Goal: Find specific page/section: Locate a particular part of the current website

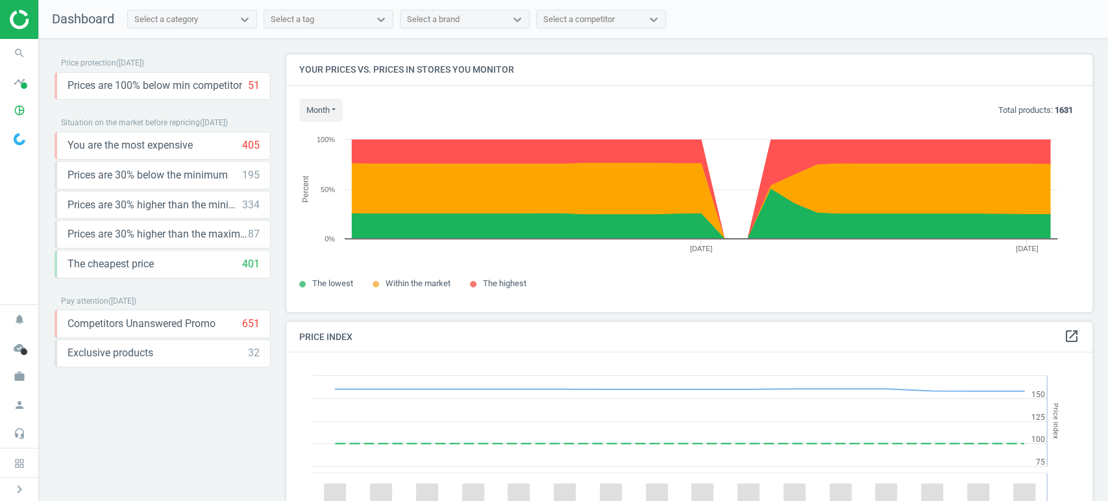
scroll to position [321, 818]
click at [19, 373] on icon "work" at bounding box center [19, 376] width 25 height 25
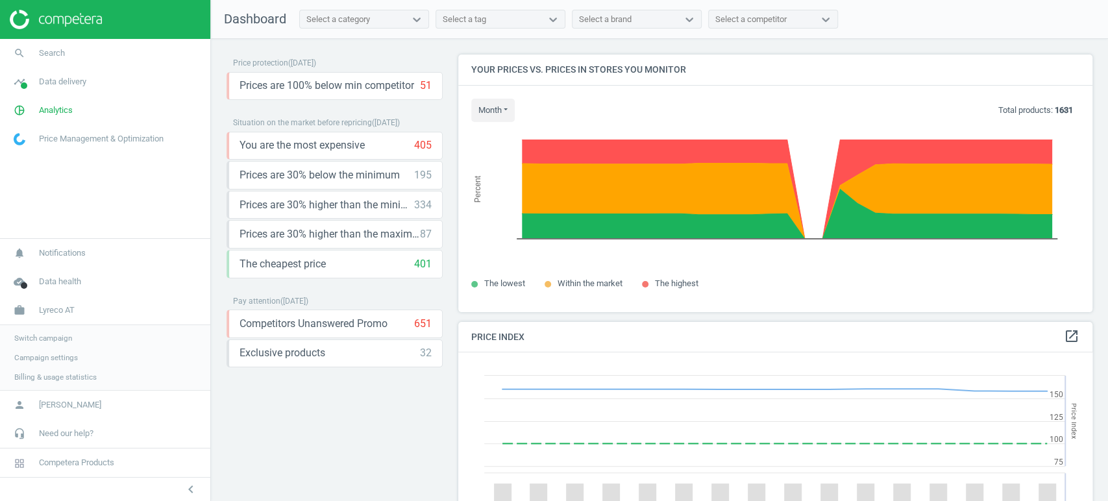
scroll to position [6, 6]
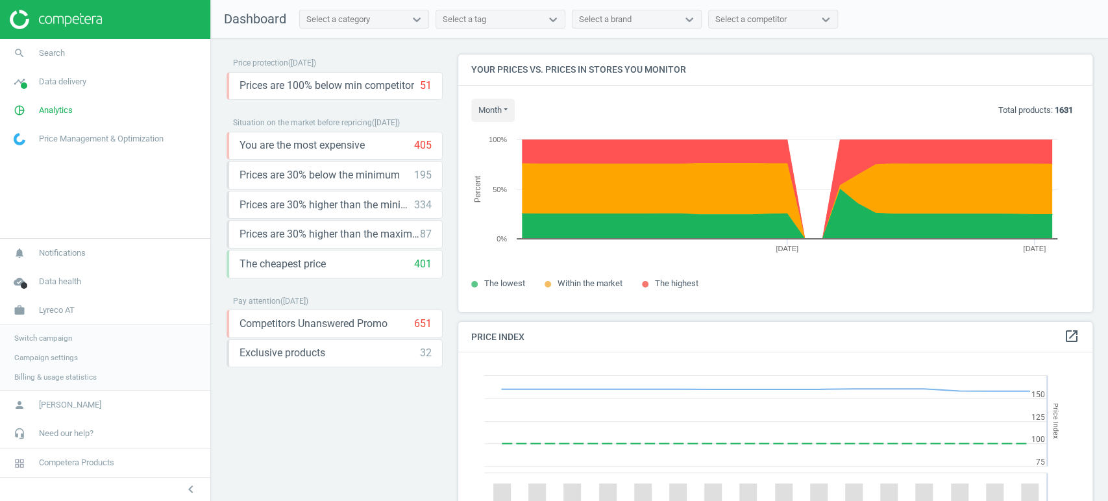
click at [56, 339] on span "Switch campaign" at bounding box center [43, 338] width 58 height 10
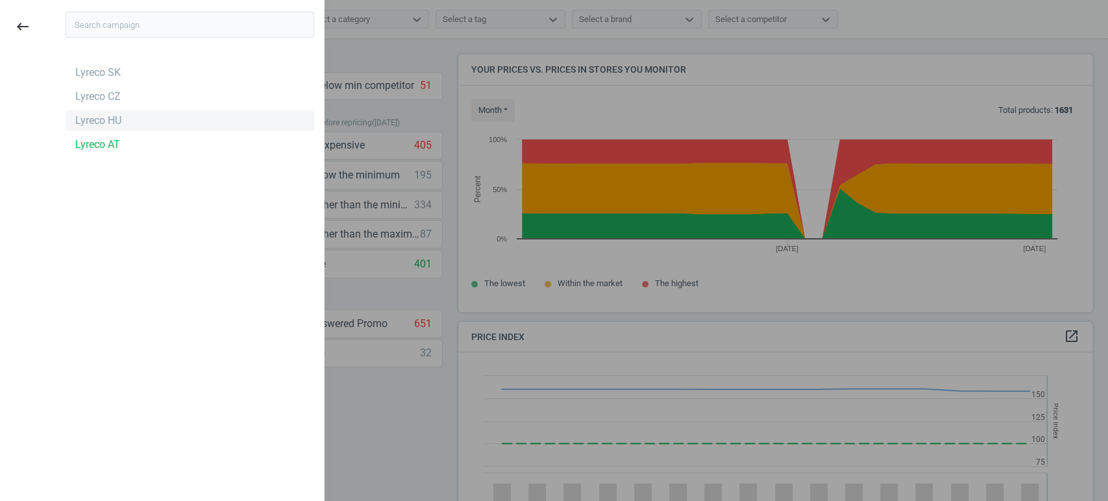
click at [112, 124] on div "Lyreco HU" at bounding box center [98, 121] width 46 height 14
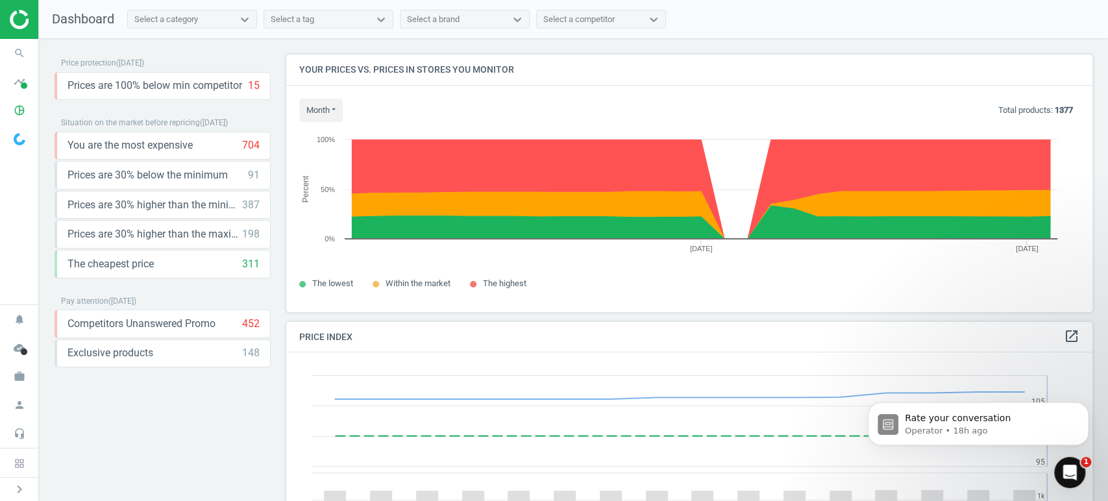
scroll to position [321, 818]
click at [1073, 461] on div "Open Intercom Messenger" at bounding box center [1067, 470] width 43 height 43
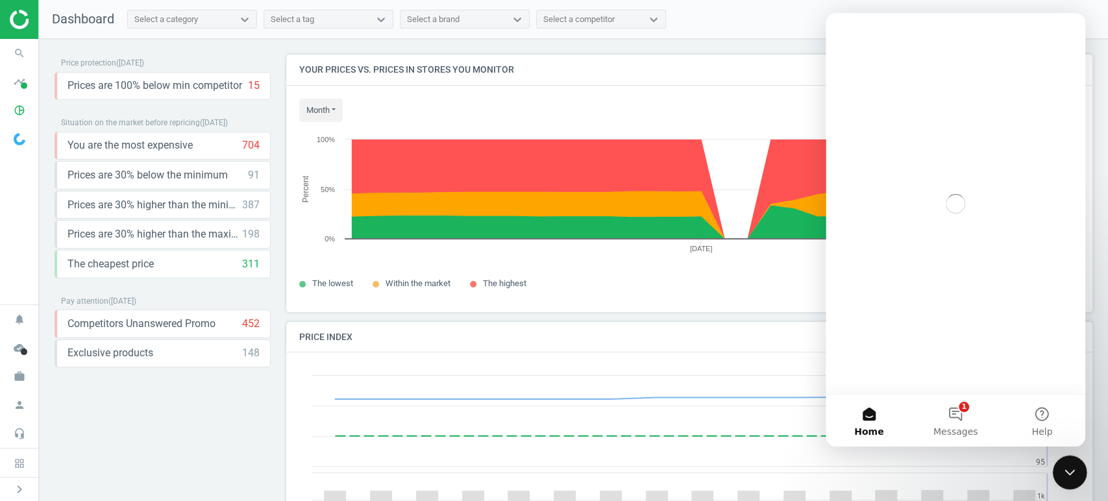
scroll to position [0, 0]
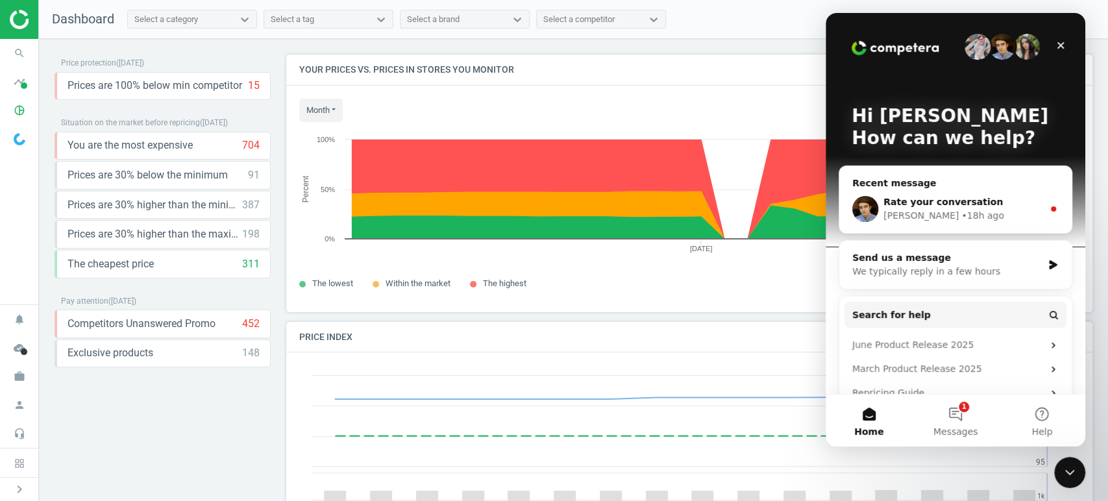
click at [946, 201] on span "Rate your conversation" at bounding box center [942, 202] width 119 height 10
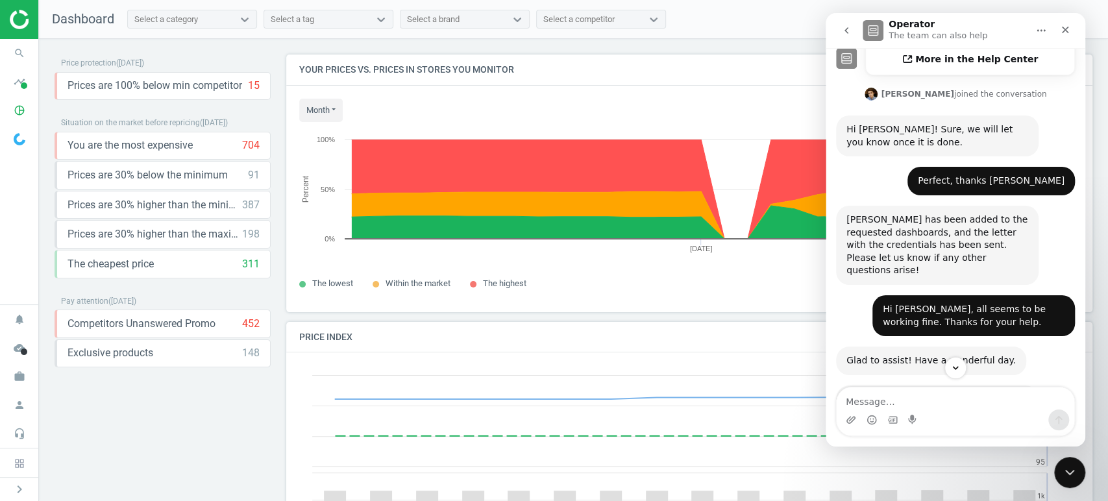
scroll to position [503, 0]
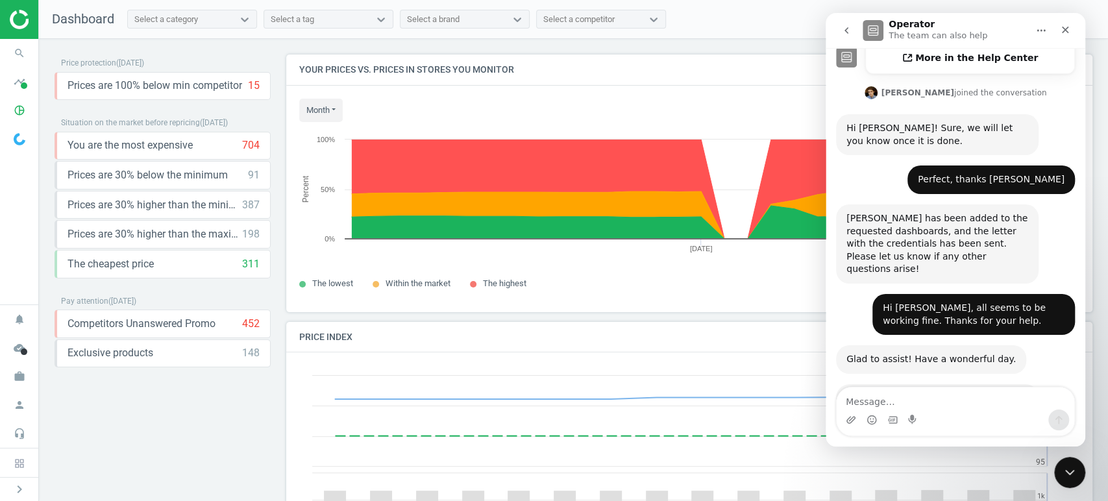
click at [988, 462] on span "Amazing" at bounding box center [987, 473] width 23 height 23
click at [1065, 25] on icon "Close" at bounding box center [1065, 30] width 10 height 10
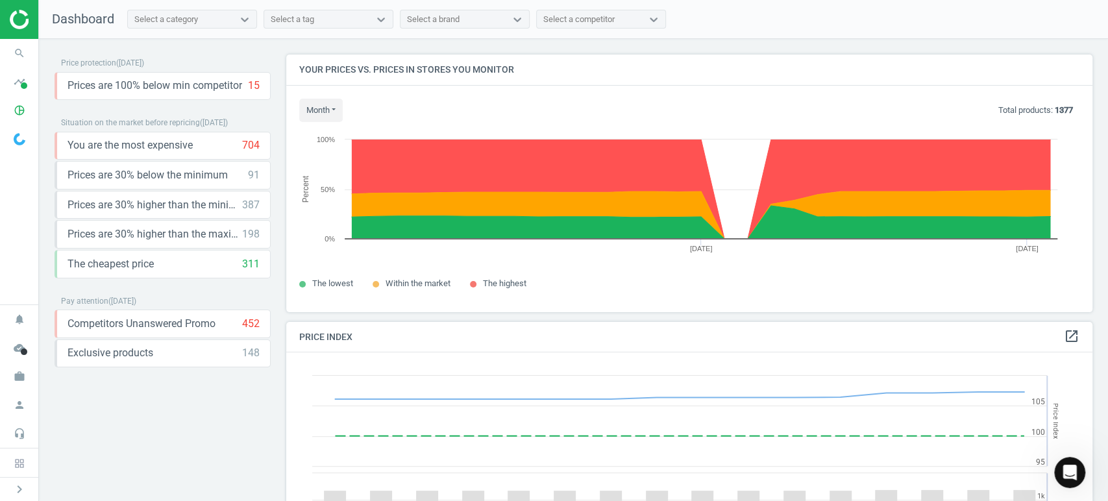
scroll to position [539, 0]
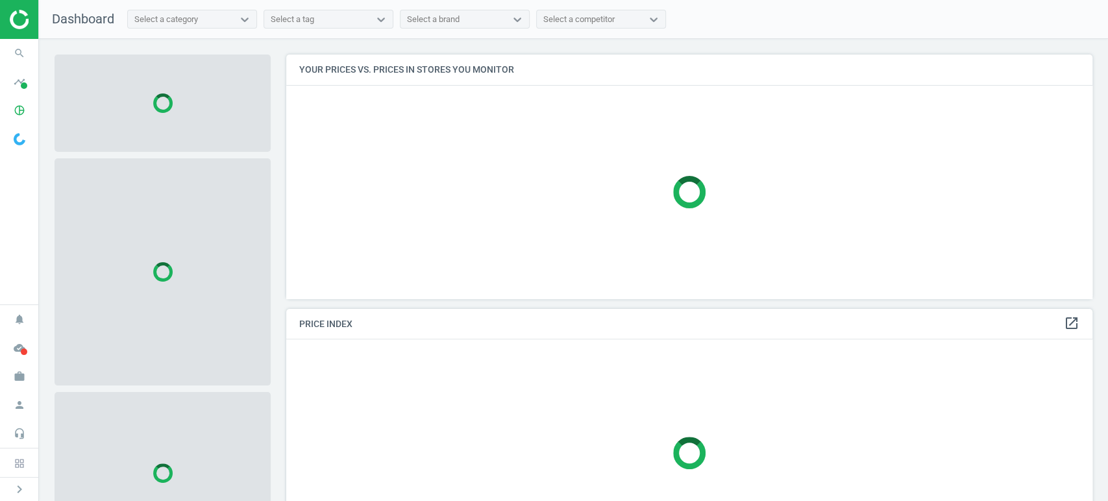
scroll to position [266, 818]
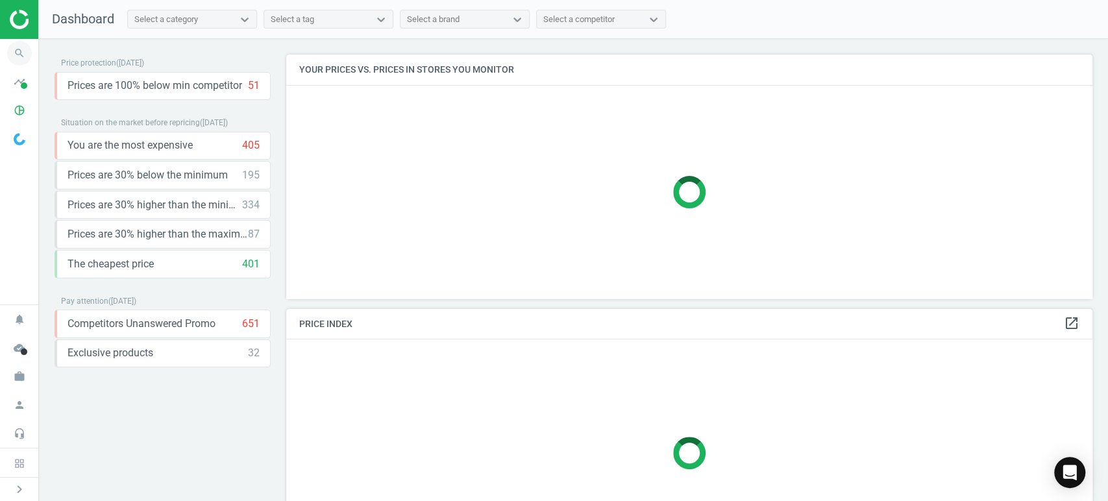
click at [21, 56] on icon "search" at bounding box center [19, 53] width 25 height 25
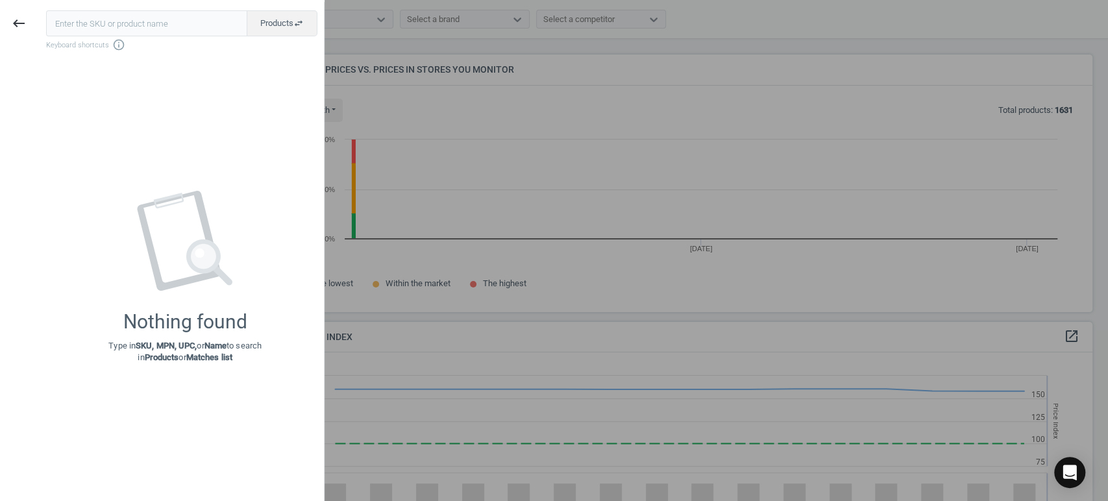
scroll to position [280, 818]
click at [175, 29] on input "text" at bounding box center [146, 23] width 201 height 26
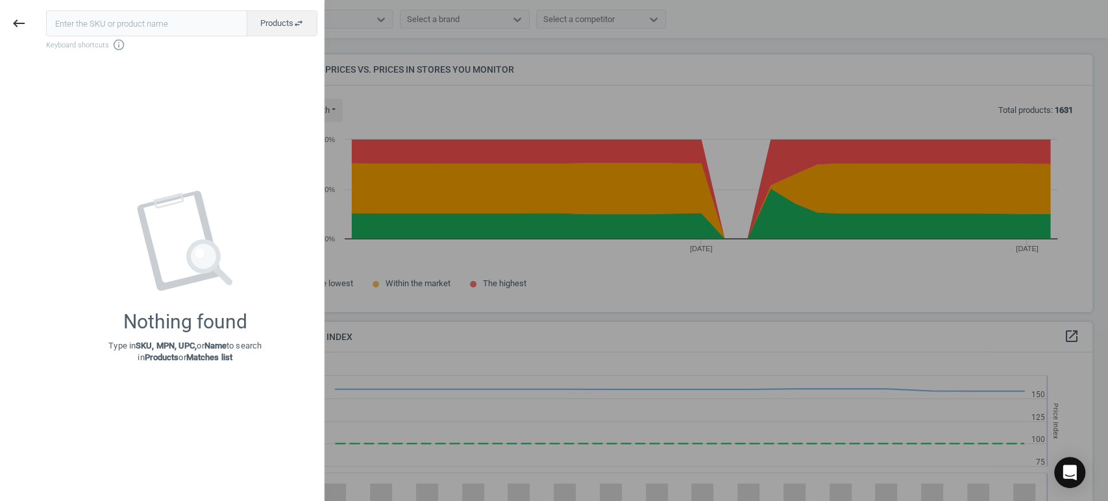
type input "159543"
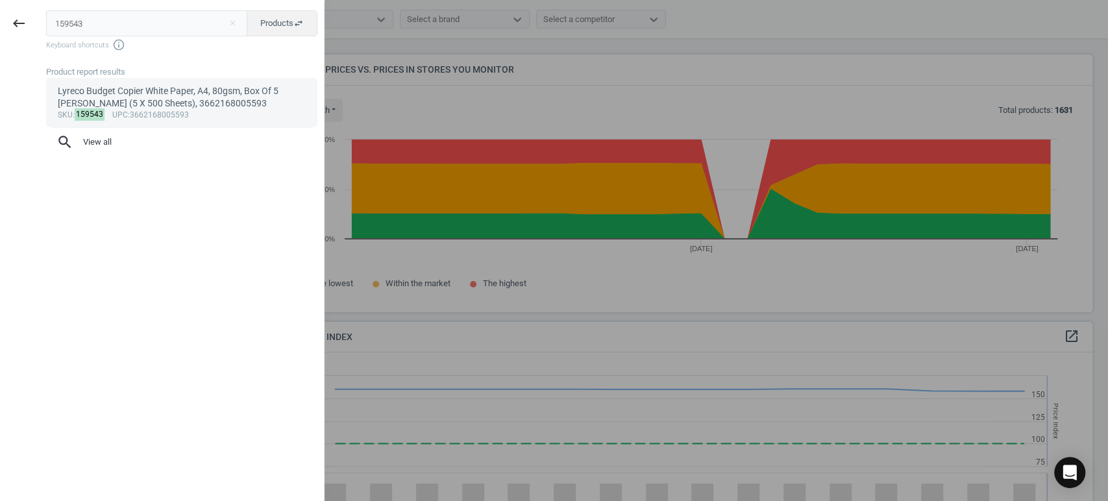
click at [138, 104] on div "Lyreco Budget Copier White Paper, A4, 80gsm, Box Of 5 Reams (5 X 500 Sheets), 3…" at bounding box center [182, 97] width 249 height 25
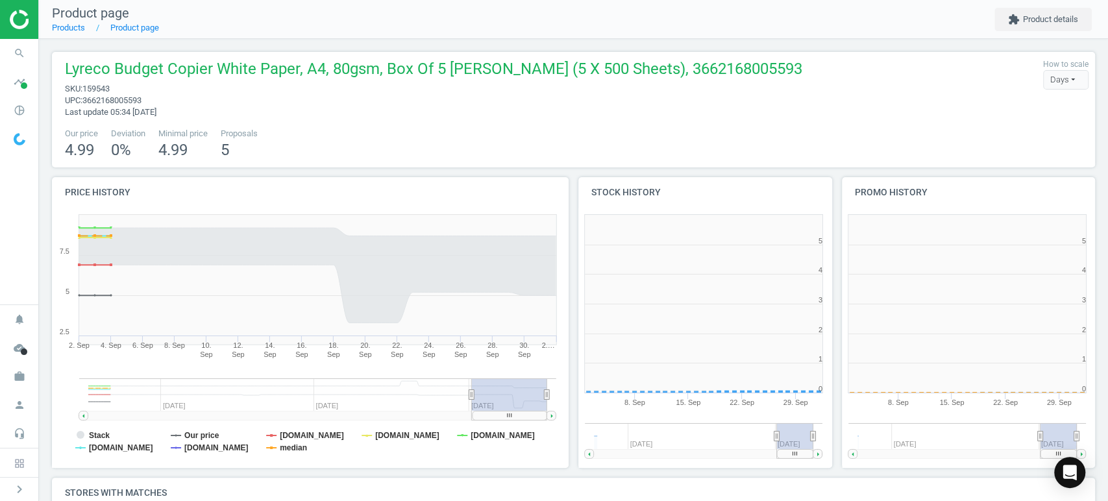
scroll to position [282, 273]
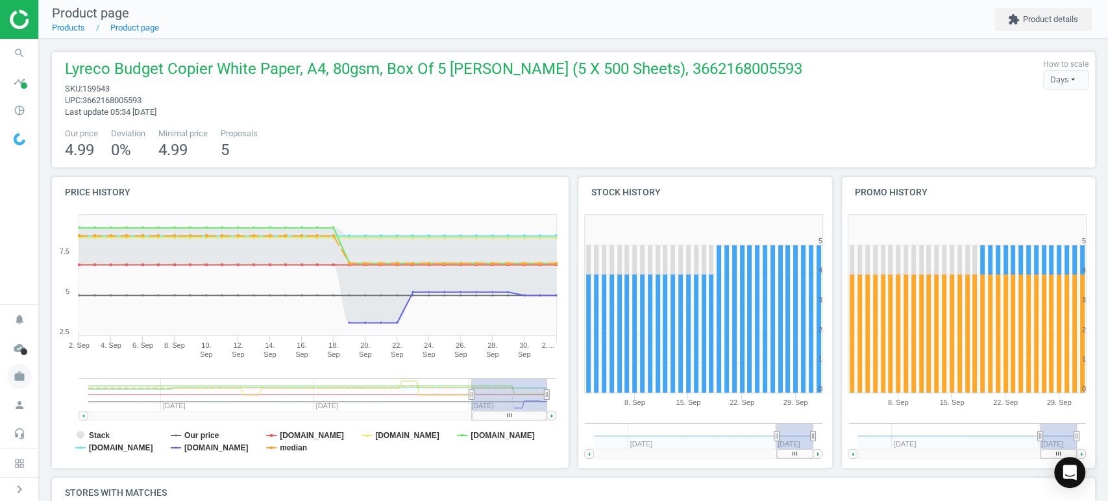
click at [23, 378] on icon "work" at bounding box center [19, 376] width 25 height 25
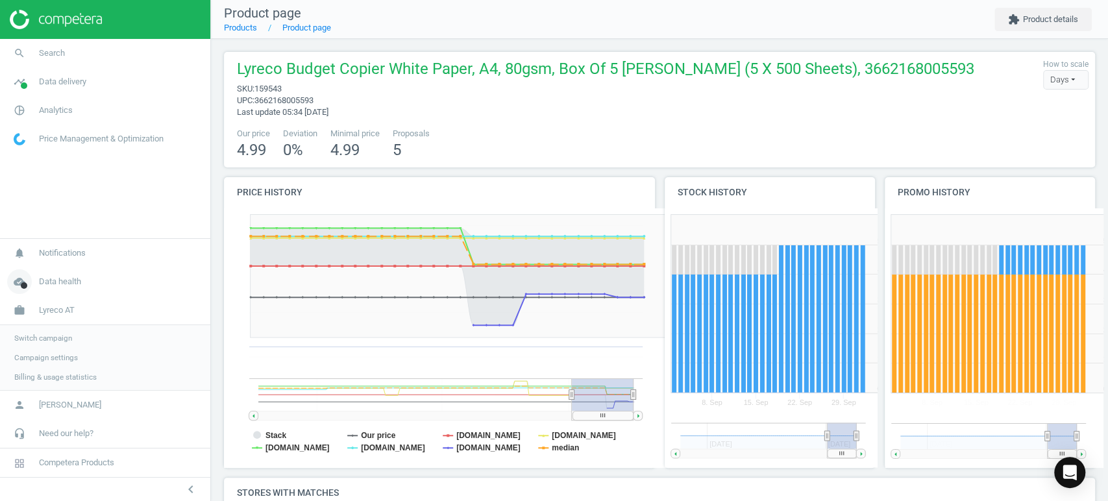
scroll to position [6, 6]
click at [57, 336] on span "Switch campaign" at bounding box center [43, 338] width 58 height 10
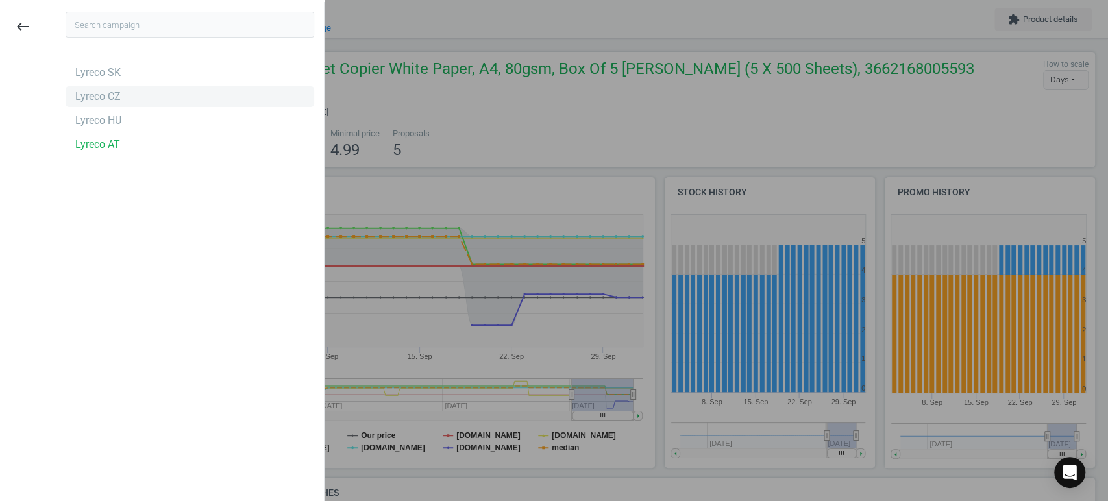
click at [114, 96] on div "Lyreco CZ" at bounding box center [97, 97] width 45 height 14
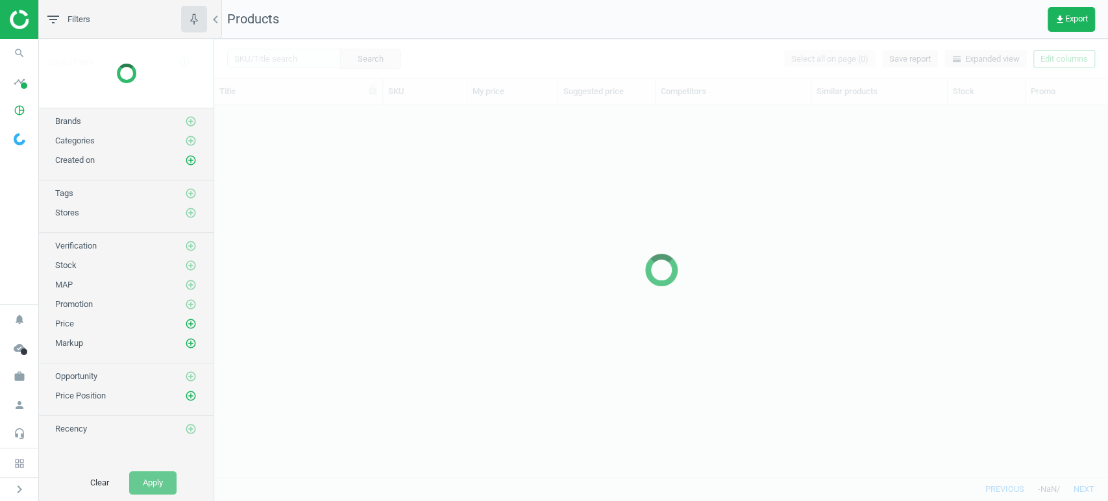
scroll to position [350, 883]
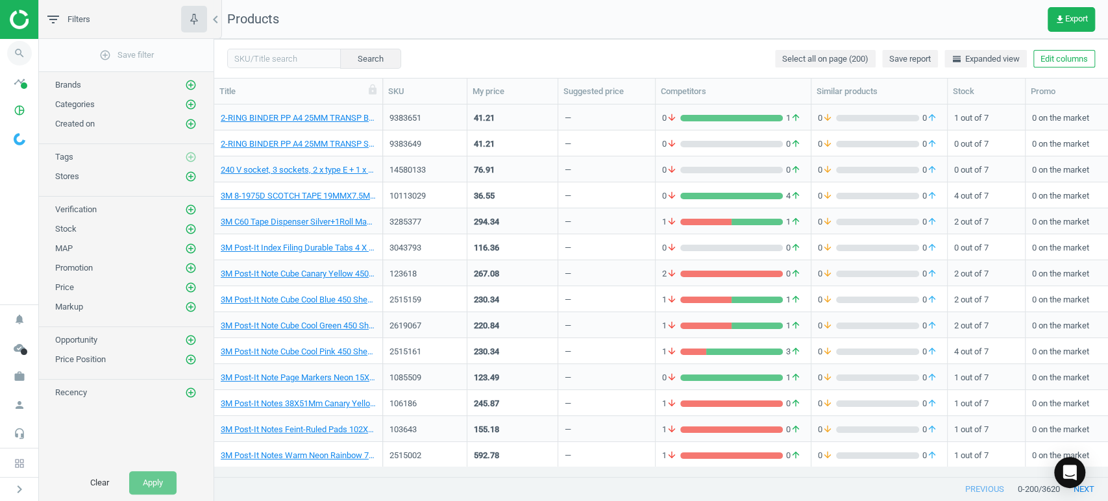
click at [19, 45] on icon "search" at bounding box center [19, 53] width 25 height 25
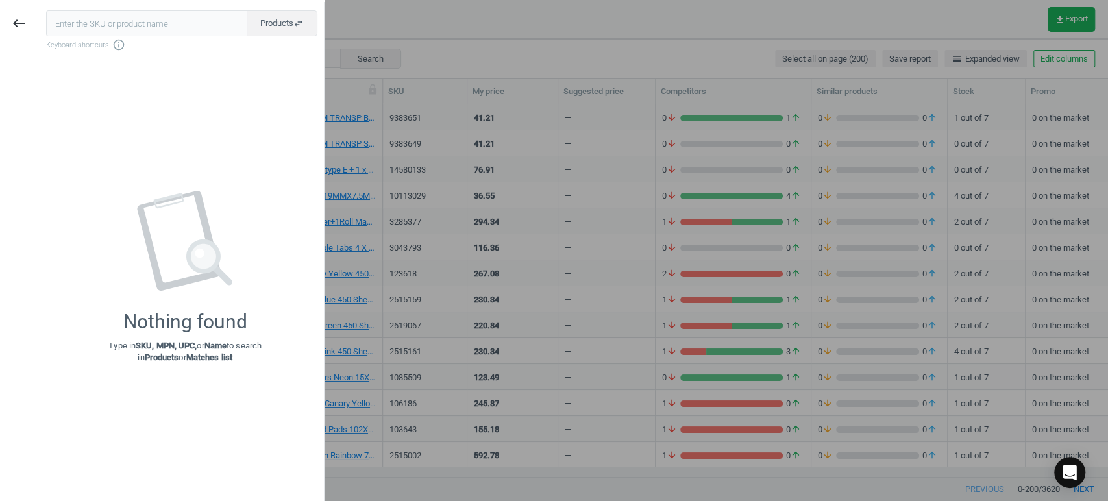
click at [117, 18] on input "text" at bounding box center [146, 23] width 201 height 26
type input "159543"
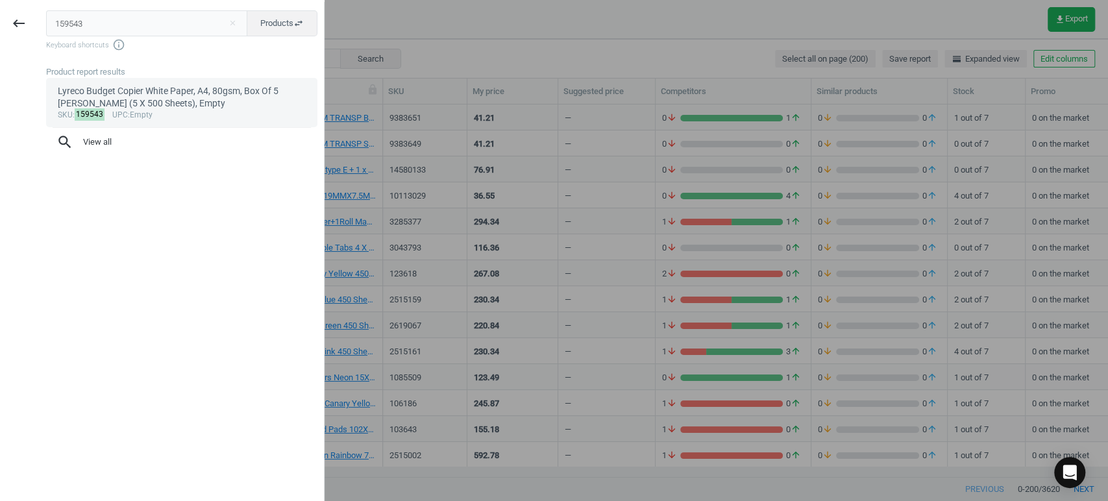
click at [146, 103] on div "Lyreco Budget Copier White Paper, A4, 80gsm, Box Of 5 [PERSON_NAME] (5 X 500 Sh…" at bounding box center [182, 97] width 249 height 25
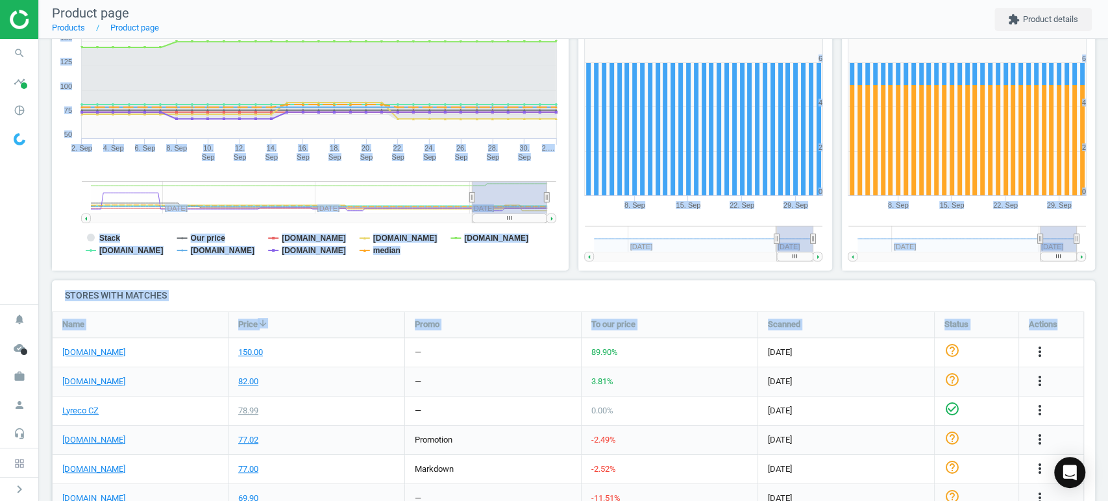
scroll to position [255, 0]
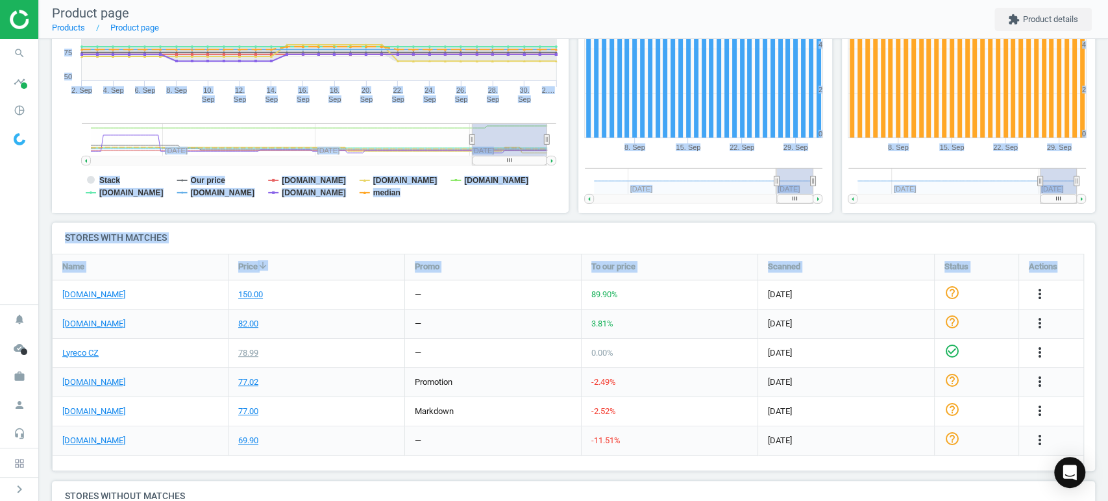
drag, startPoint x: 1107, startPoint y: 160, endPoint x: 1103, endPoint y: 297, distance: 137.0
click at [1103, 297] on div "Lyreco Budget Copier White Paper, A4, 80gsm, Box Of 5 [PERSON_NAME] (5 X 500 Sh…" at bounding box center [573, 270] width 1069 height 462
